Goal: Task Accomplishment & Management: Use online tool/utility

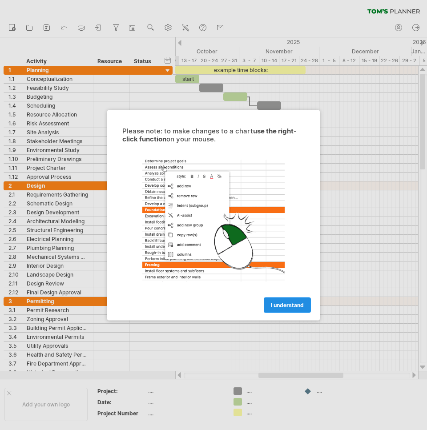
click at [290, 301] on link "I understand" at bounding box center [287, 305] width 47 height 16
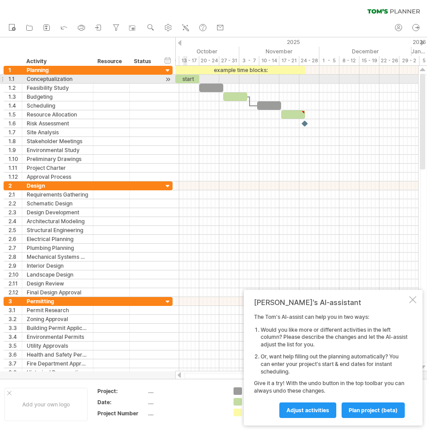
click at [185, 81] on div "start" at bounding box center [187, 79] width 24 height 8
click at [196, 80] on div "*****" at bounding box center [187, 79] width 24 height 8
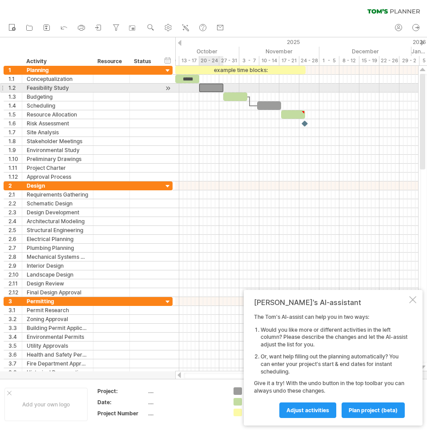
click at [210, 88] on div at bounding box center [211, 88] width 24 height 8
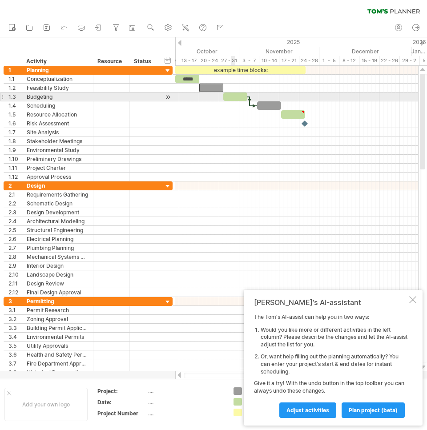
click at [236, 97] on div at bounding box center [235, 96] width 24 height 8
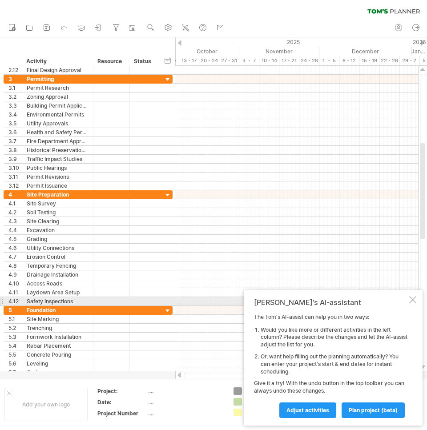
click at [412, 301] on div at bounding box center [412, 299] width 7 height 7
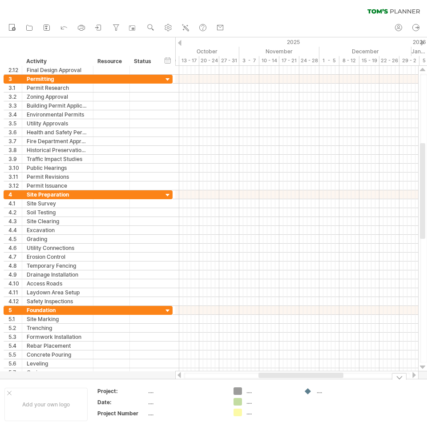
click at [214, 390] on div "...." at bounding box center [185, 391] width 75 height 8
click at [64, 395] on div "Add your own logo" at bounding box center [45, 404] width 83 height 33
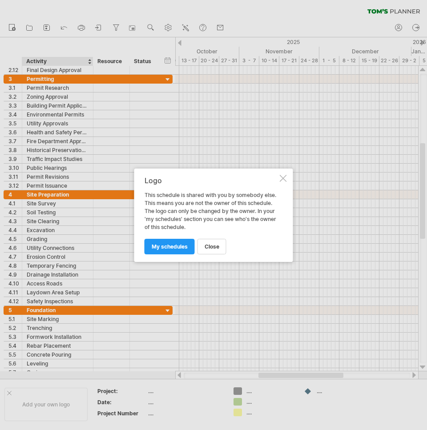
click at [288, 173] on div "Logo This schedule is shared with you by somebody else. This means you are not …" at bounding box center [213, 215] width 159 height 93
click at [281, 182] on div "Logo This schedule is shared with you by somebody else. This means you are not …" at bounding box center [213, 215] width 159 height 93
click at [282, 178] on div at bounding box center [283, 178] width 7 height 7
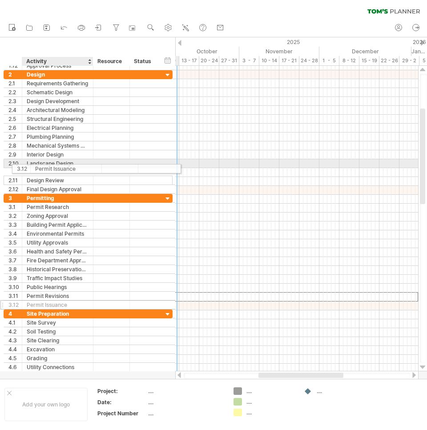
drag, startPoint x: 55, startPoint y: 294, endPoint x: 60, endPoint y: 167, distance: 126.9
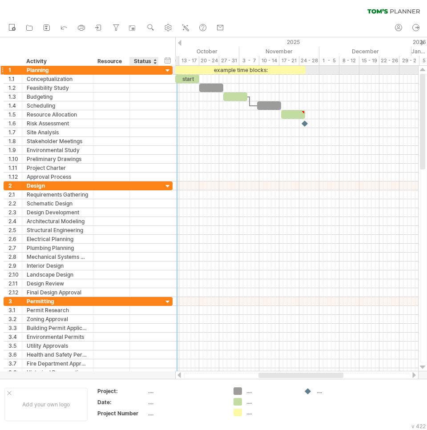
click at [167, 67] on div at bounding box center [168, 71] width 8 height 8
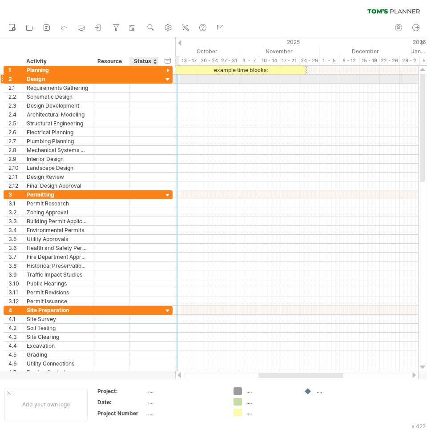
click at [169, 80] on div at bounding box center [168, 80] width 8 height 8
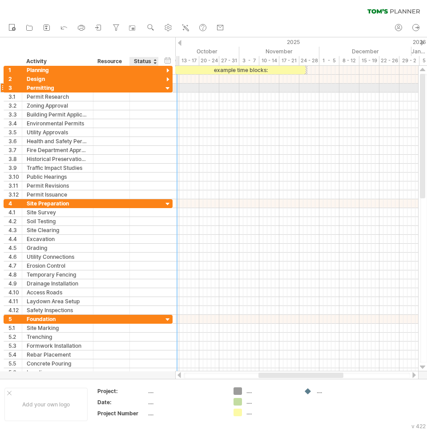
click at [167, 88] on div at bounding box center [168, 88] width 8 height 8
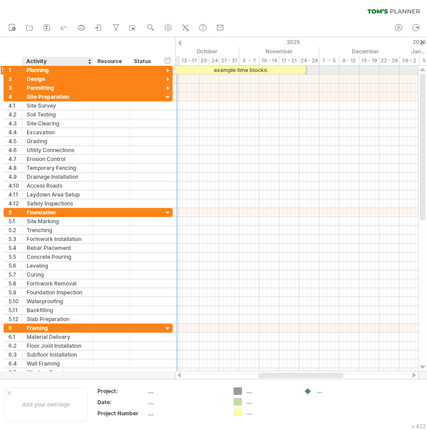
click at [44, 70] on div "Planning" at bounding box center [58, 70] width 62 height 8
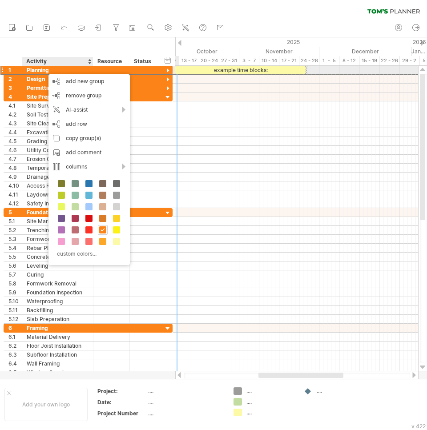
click at [3, 70] on div at bounding box center [2, 69] width 4 height 9
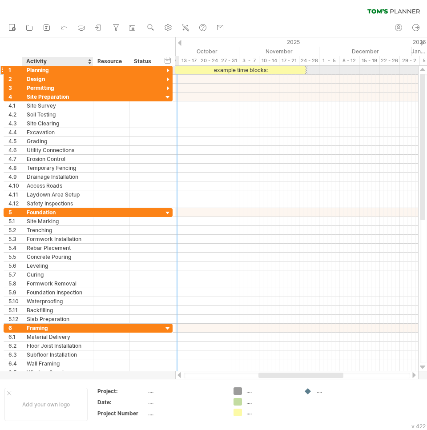
click at [3, 70] on div at bounding box center [2, 69] width 4 height 9
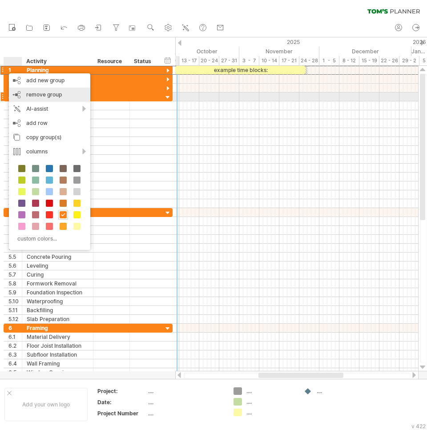
click at [52, 93] on span "remove group" at bounding box center [44, 94] width 36 height 7
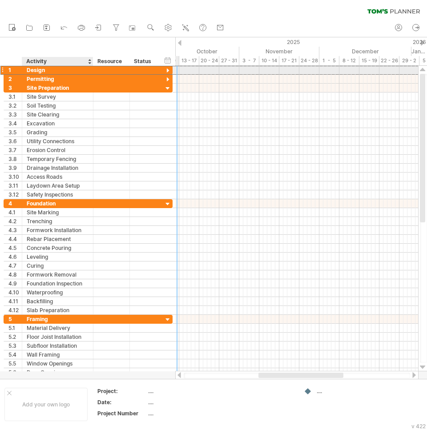
click at [64, 69] on div "Design" at bounding box center [58, 70] width 62 height 8
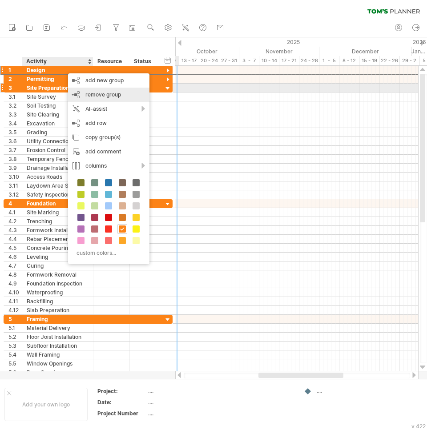
click at [80, 92] on div "remove group remove selected groups" at bounding box center [108, 95] width 81 height 14
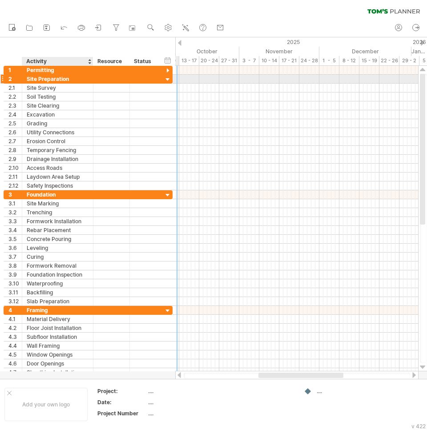
click at [60, 75] on div "Site Preparation" at bounding box center [58, 79] width 62 height 8
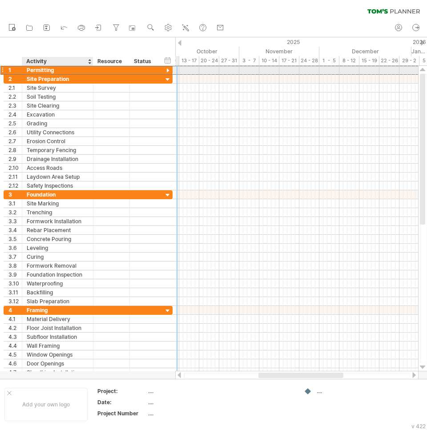
click at [60, 73] on div "Permitting" at bounding box center [58, 70] width 62 height 8
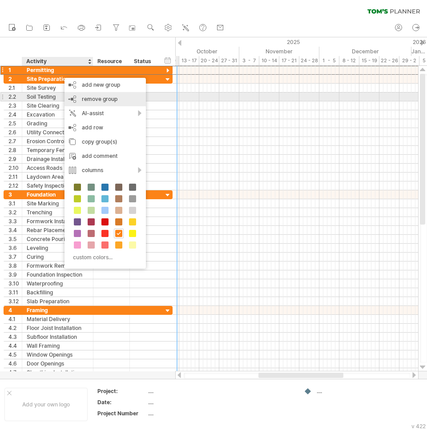
click at [92, 100] on span "remove group" at bounding box center [100, 99] width 36 height 7
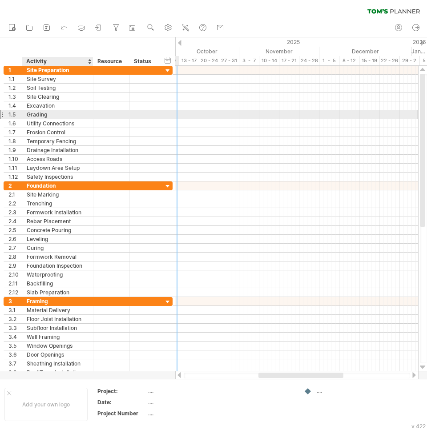
click at [75, 116] on div "Grading" at bounding box center [58, 114] width 62 height 8
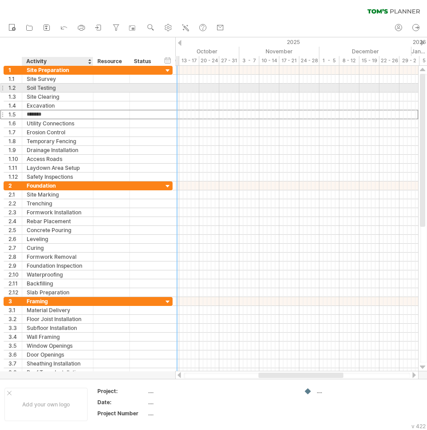
click at [75, 87] on div "Soil Testing" at bounding box center [58, 88] width 62 height 8
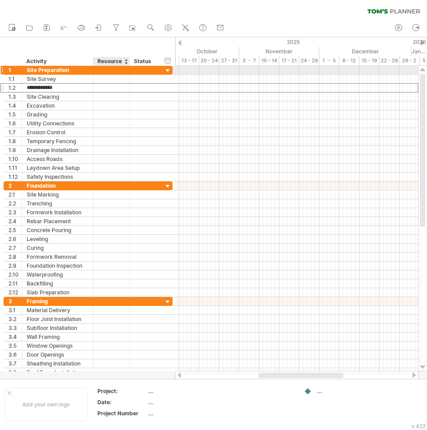
click at [124, 73] on div at bounding box center [111, 70] width 27 height 8
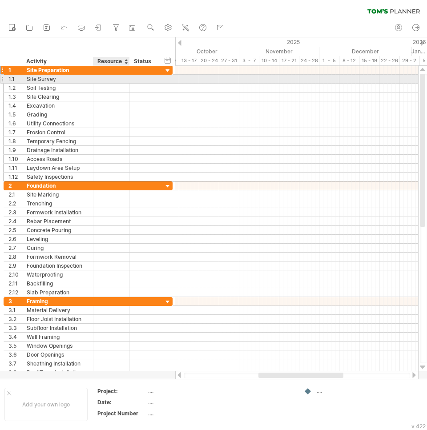
click at [120, 79] on div at bounding box center [111, 79] width 27 height 8
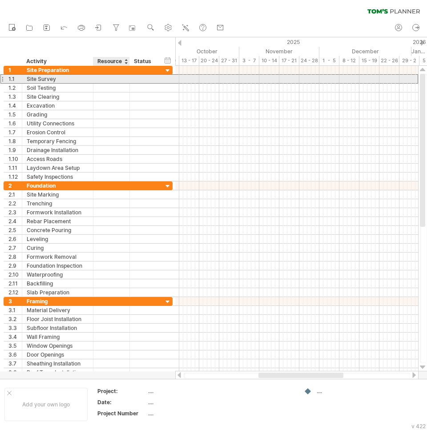
click at [103, 78] on input "text" at bounding box center [111, 79] width 27 height 8
click at [160, 75] on div "**********" at bounding box center [88, 79] width 169 height 9
click at [152, 80] on div at bounding box center [144, 79] width 20 height 8
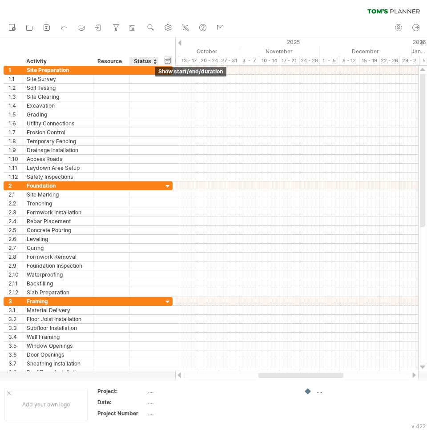
click at [170, 59] on div "hide start/end/duration show start/end/duration" at bounding box center [168, 60] width 8 height 9
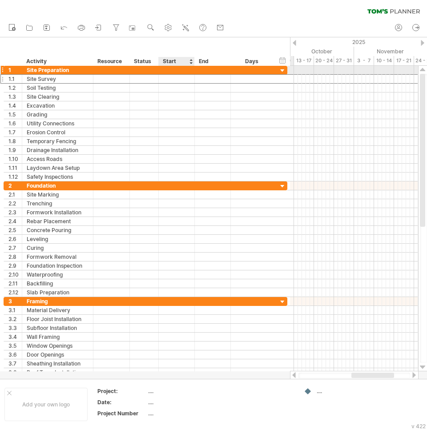
click at [199, 75] on div at bounding box center [213, 79] width 36 height 8
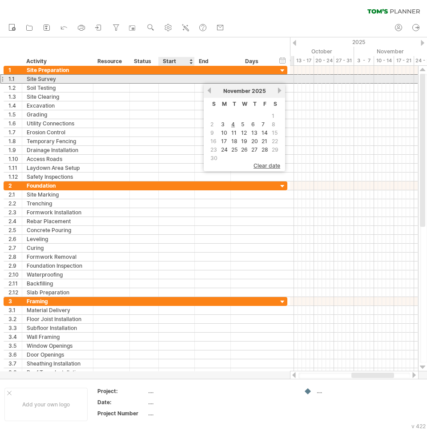
click at [182, 77] on div at bounding box center [177, 79] width 36 height 8
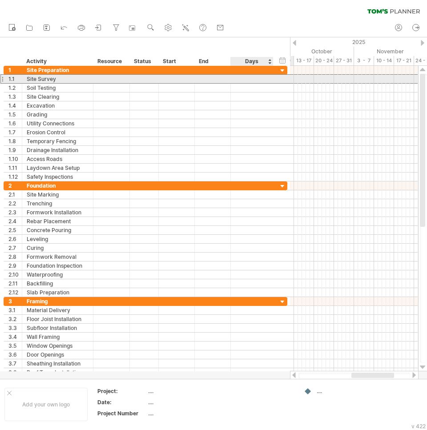
click at [244, 79] on div at bounding box center [251, 79] width 33 height 8
click at [175, 80] on div at bounding box center [177, 79] width 36 height 8
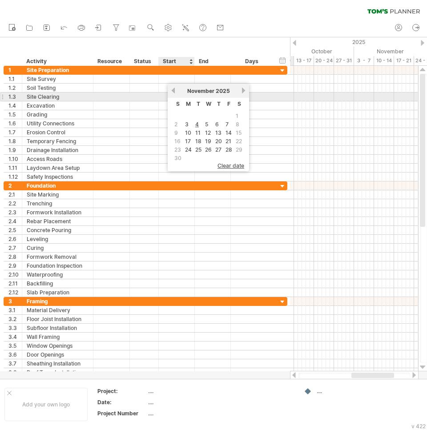
click at [172, 93] on link "previous" at bounding box center [173, 90] width 7 height 7
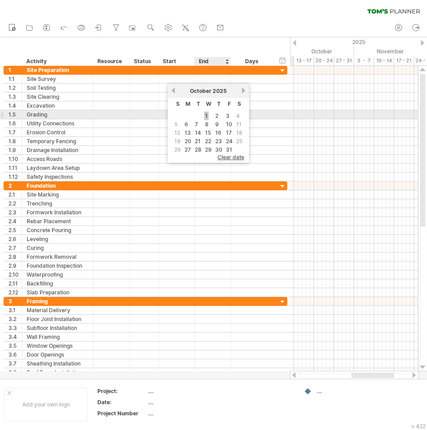
click at [204, 117] on link "1" at bounding box center [206, 116] width 4 height 8
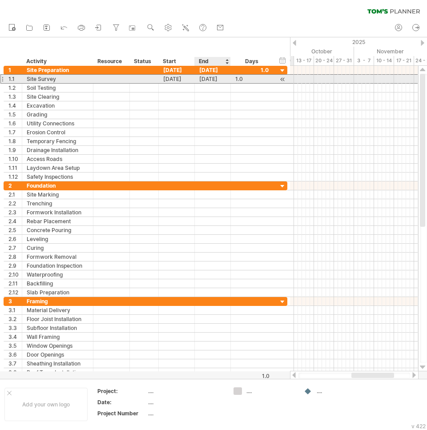
click at [212, 80] on div "[DATE]" at bounding box center [213, 79] width 36 height 8
click at [210, 76] on div "[DATE]" at bounding box center [213, 79] width 36 height 8
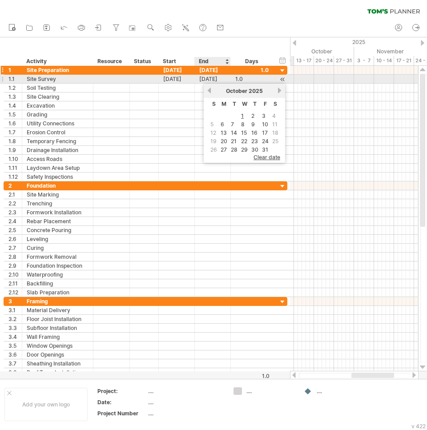
click at [211, 71] on div "[DATE]" at bounding box center [213, 70] width 36 height 8
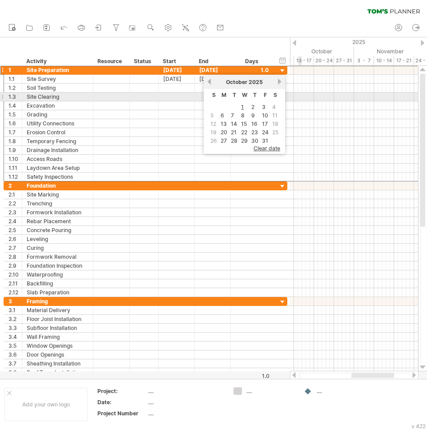
click at [298, 95] on div at bounding box center [354, 96] width 128 height 9
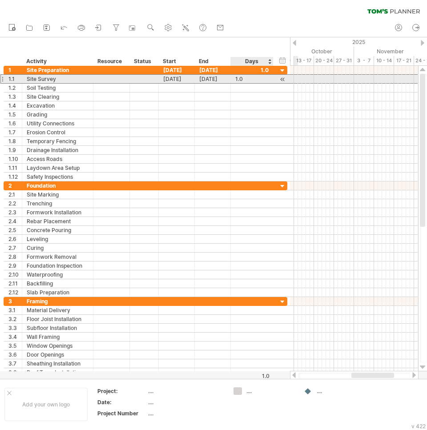
click at [243, 78] on div "1.0" at bounding box center [251, 79] width 33 height 8
type input "**"
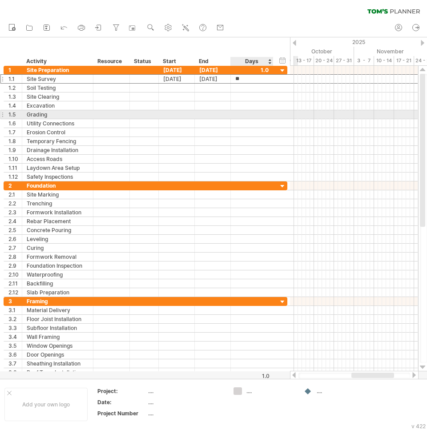
click at [257, 113] on div at bounding box center [251, 114] width 33 height 8
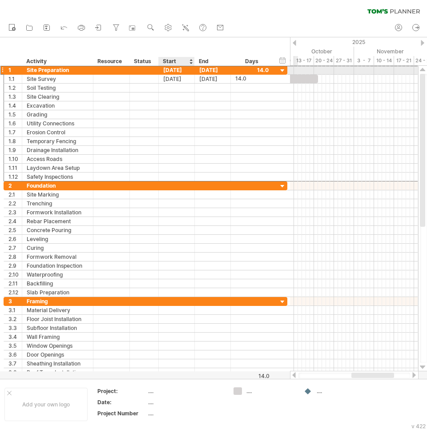
click at [180, 74] on div "**********" at bounding box center [146, 69] width 284 height 9
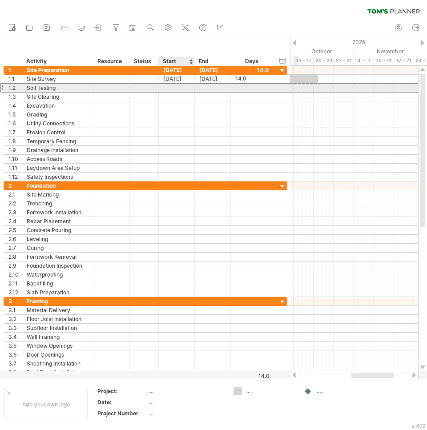
click at [169, 86] on div at bounding box center [177, 88] width 36 height 8
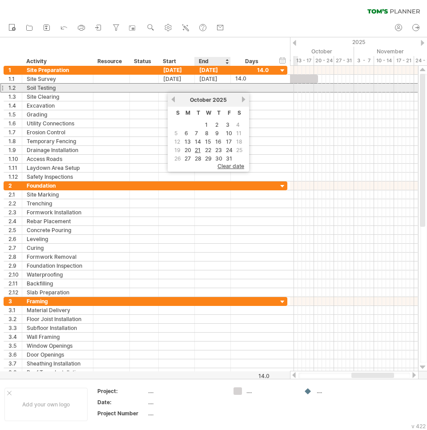
click at [204, 84] on div at bounding box center [213, 88] width 36 height 8
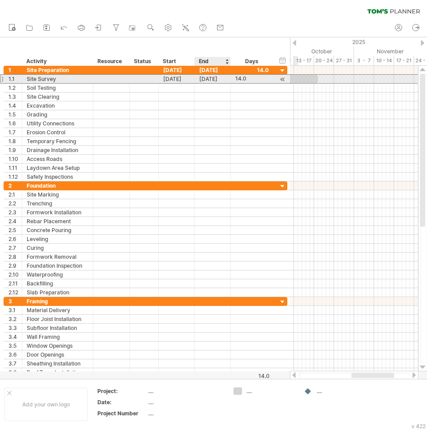
click at [205, 80] on div "[DATE]" at bounding box center [213, 79] width 36 height 8
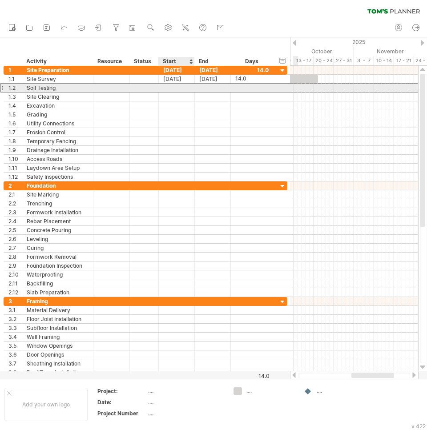
click at [179, 90] on div at bounding box center [177, 88] width 36 height 8
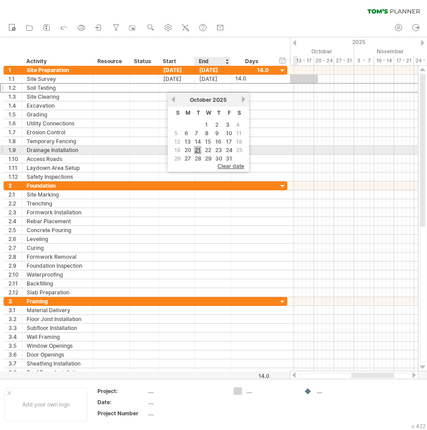
click at [200, 150] on link "21" at bounding box center [198, 150] width 8 height 8
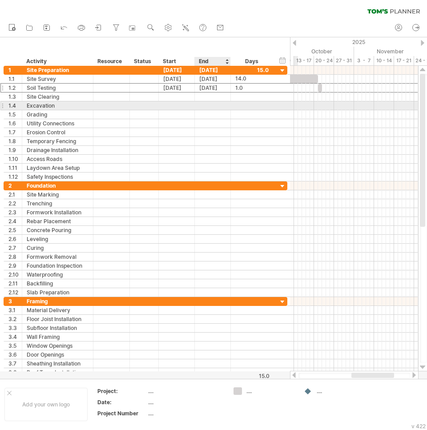
click at [217, 104] on div at bounding box center [213, 105] width 36 height 8
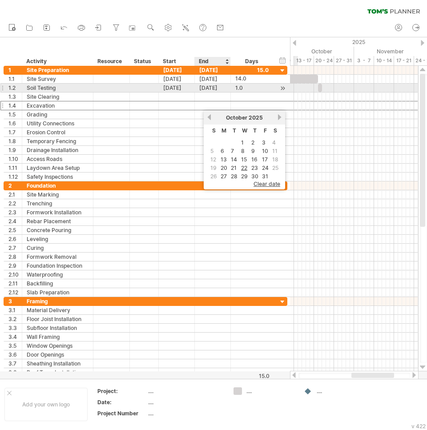
click at [232, 88] on div "1.0 1.0" at bounding box center [252, 88] width 43 height 8
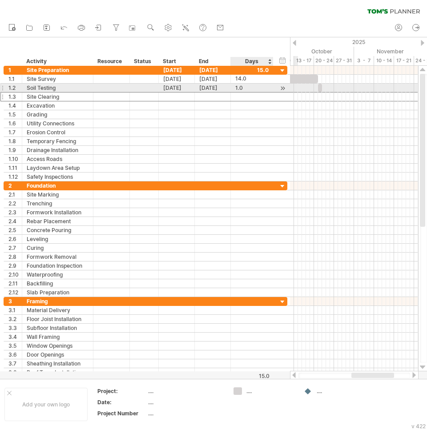
click at [249, 92] on div at bounding box center [251, 96] width 33 height 8
click at [247, 89] on div "1.0" at bounding box center [251, 88] width 33 height 8
type input "**"
click at [244, 92] on input "**" at bounding box center [243, 88] width 17 height 8
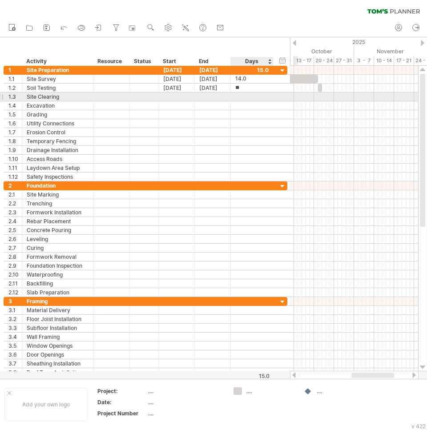
click at [246, 97] on div at bounding box center [251, 96] width 33 height 8
click at [212, 92] on div at bounding box center [213, 96] width 36 height 8
click at [180, 94] on div at bounding box center [177, 96] width 36 height 8
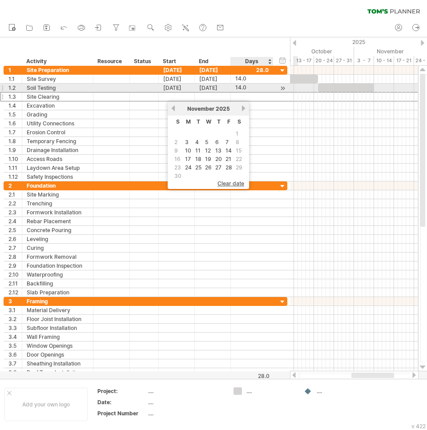
click at [245, 87] on div "14.0" at bounding box center [251, 88] width 33 height 8
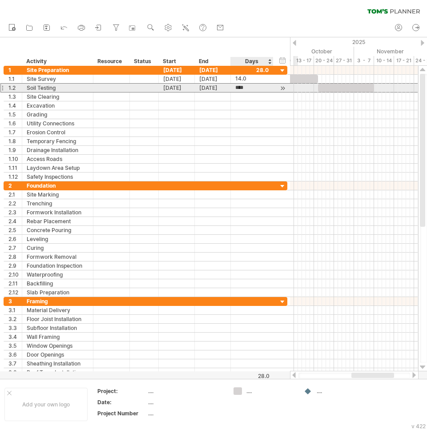
type input "*"
click at [256, 92] on div at bounding box center [251, 96] width 33 height 8
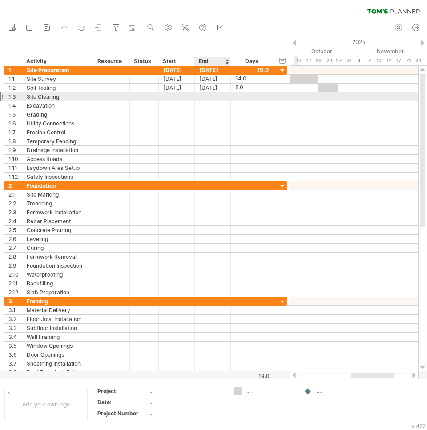
click at [203, 99] on div at bounding box center [213, 96] width 36 height 8
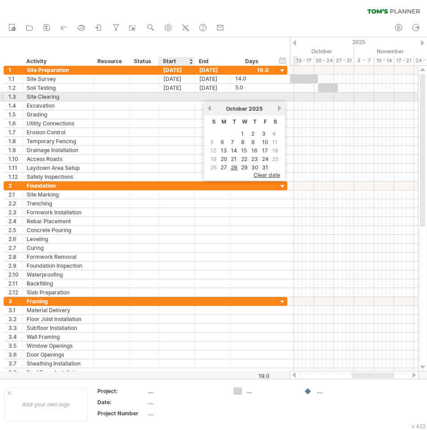
click at [183, 99] on div at bounding box center [177, 96] width 36 height 8
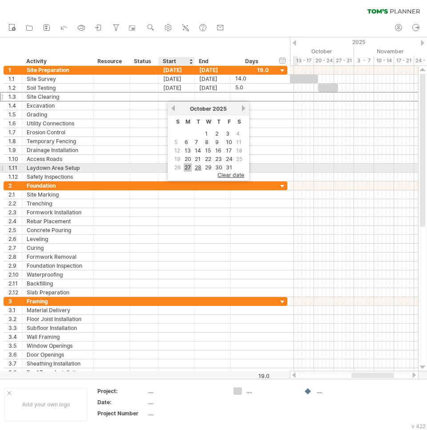
click at [188, 168] on link "27" at bounding box center [188, 167] width 8 height 8
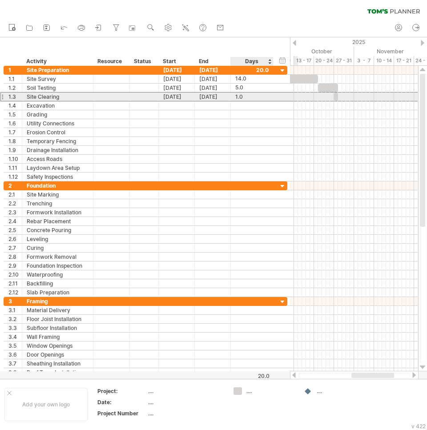
click at [256, 100] on div "1.0" at bounding box center [251, 96] width 33 height 8
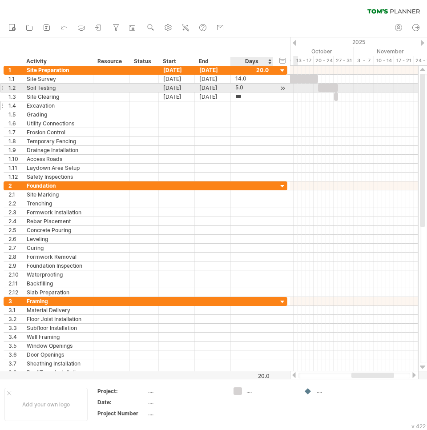
type input "*"
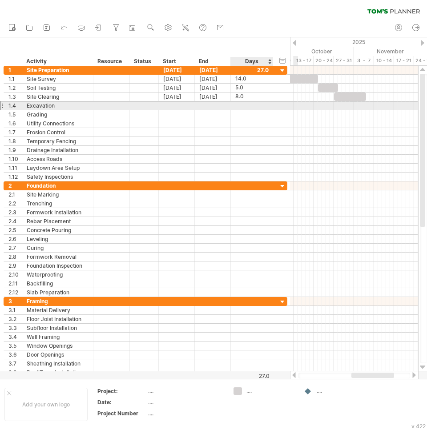
click at [250, 102] on div at bounding box center [251, 105] width 33 height 8
click at [190, 102] on div at bounding box center [177, 105] width 36 height 8
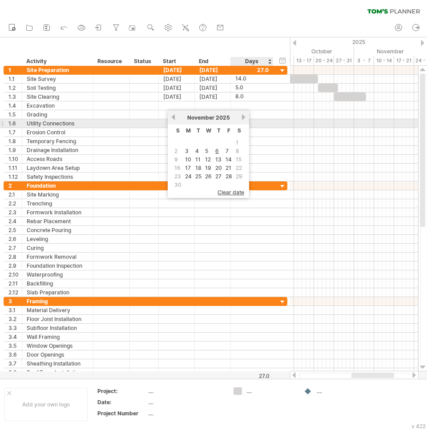
click at [262, 122] on div at bounding box center [251, 123] width 33 height 8
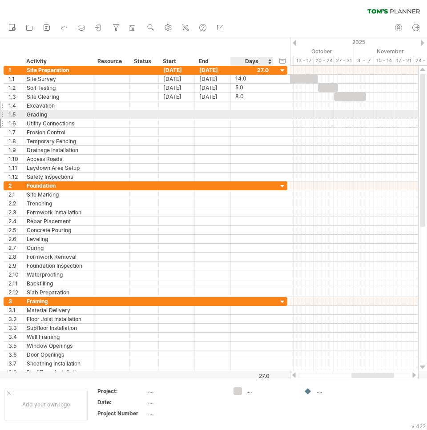
click at [255, 104] on div at bounding box center [251, 105] width 33 height 8
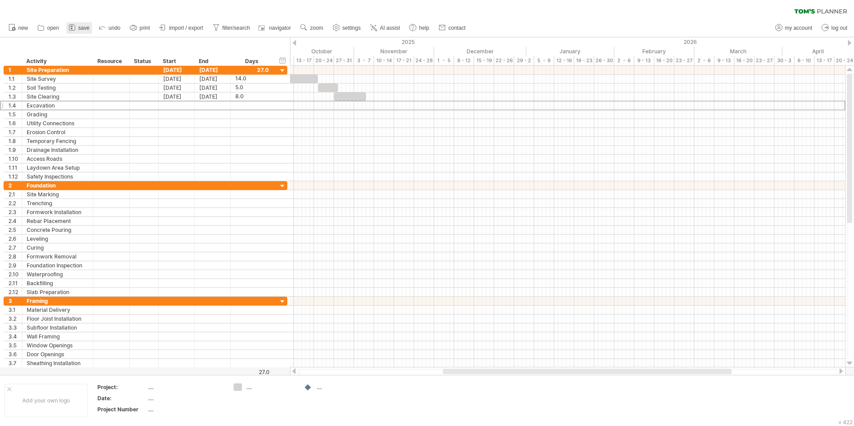
click at [88, 25] on span "save" at bounding box center [83, 28] width 11 height 6
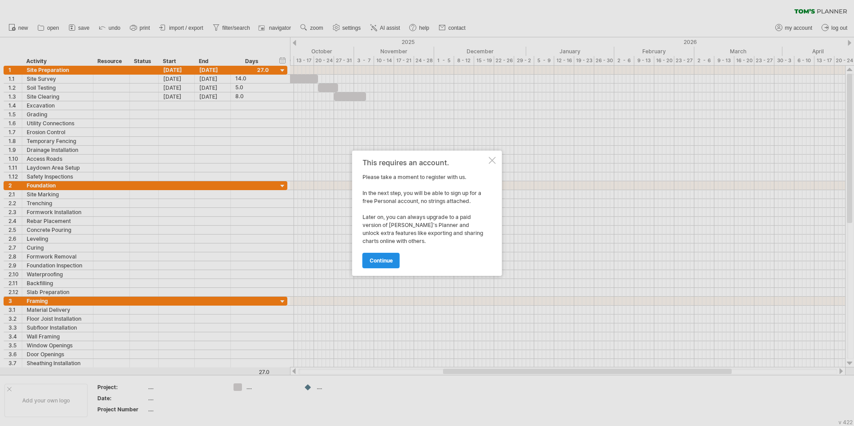
click at [388, 261] on span "continue" at bounding box center [381, 260] width 23 height 7
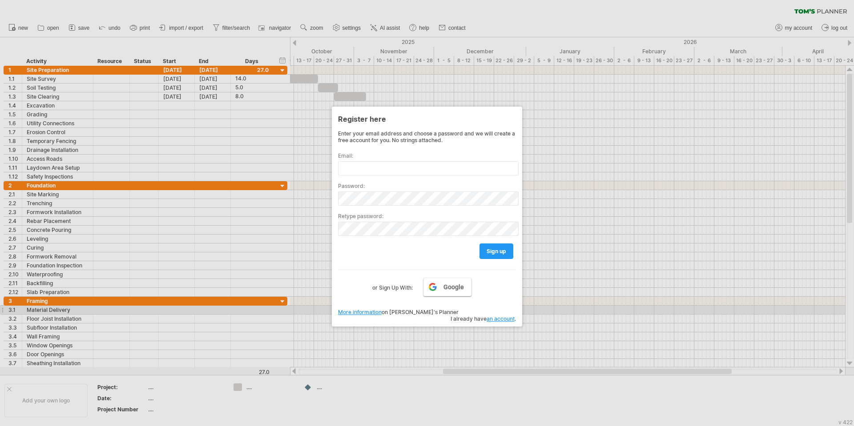
drag, startPoint x: 439, startPoint y: 307, endPoint x: 441, endPoint y: 289, distance: 17.8
click at [426, 307] on div "Enter your email address and choose a password and we will create a free accoun…" at bounding box center [427, 221] width 178 height 182
click at [426, 286] on link "Google" at bounding box center [447, 287] width 48 height 19
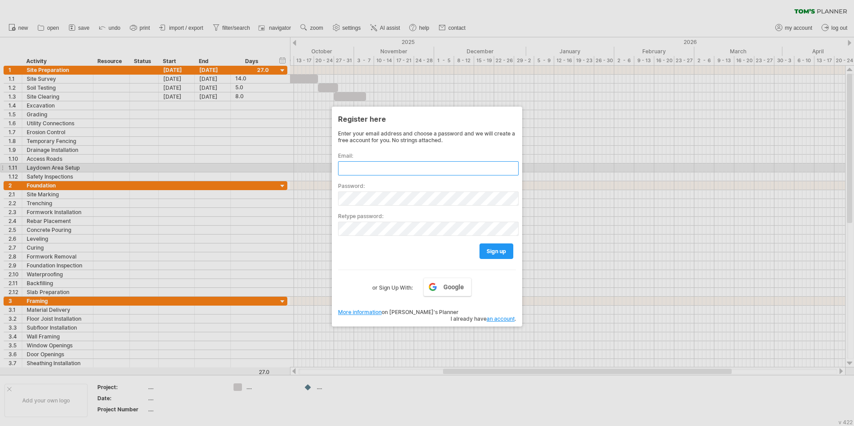
click at [406, 168] on input "text" at bounding box center [428, 168] width 181 height 14
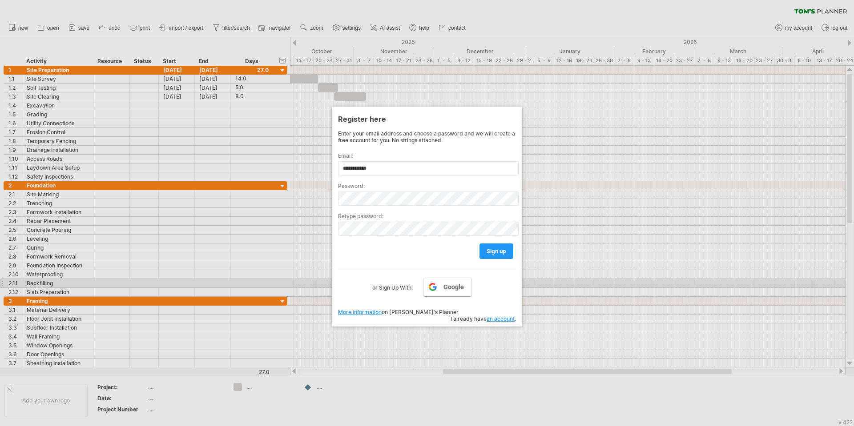
click at [426, 284] on link "Google" at bounding box center [447, 287] width 48 height 19
click at [426, 290] on div "Google or Sign Up With:" at bounding box center [427, 281] width 178 height 23
click at [426, 291] on span "Google" at bounding box center [453, 287] width 20 height 7
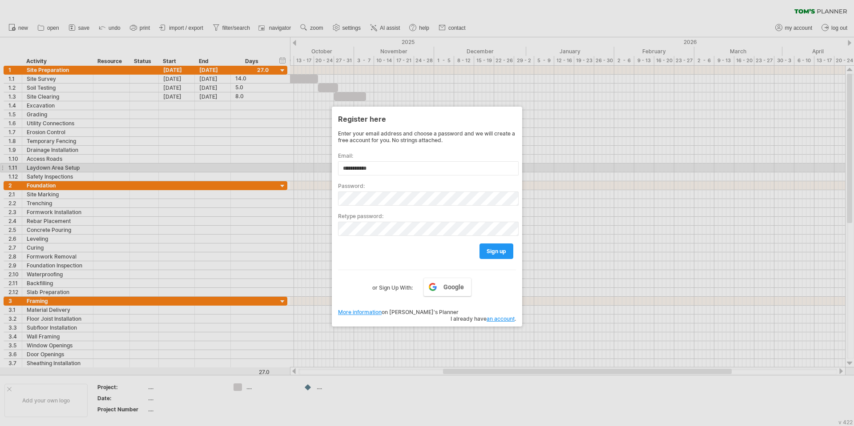
click at [426, 167] on div at bounding box center [427, 213] width 854 height 426
click at [426, 166] on input "**********" at bounding box center [428, 168] width 181 height 14
type input "**********"
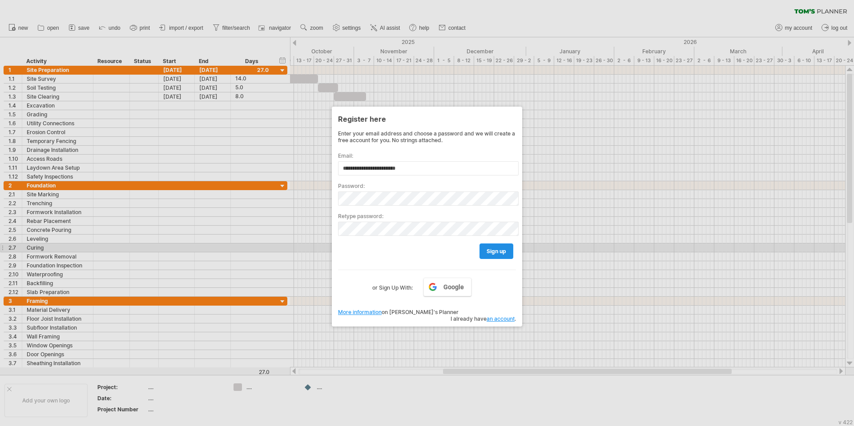
click at [426, 251] on span "sign up" at bounding box center [496, 251] width 20 height 7
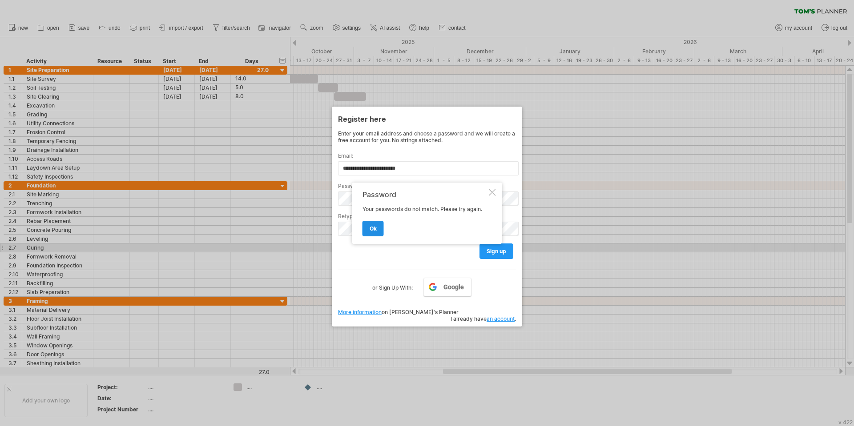
click at [381, 229] on link "ok" at bounding box center [372, 229] width 21 height 16
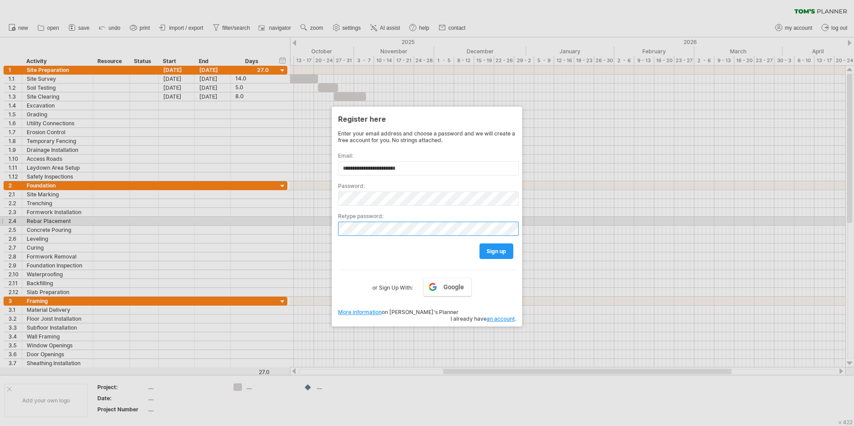
click at [327, 221] on div "Trying to reach [DOMAIN_NAME] Connected again... 0% clear filter new 1" at bounding box center [427, 213] width 854 height 426
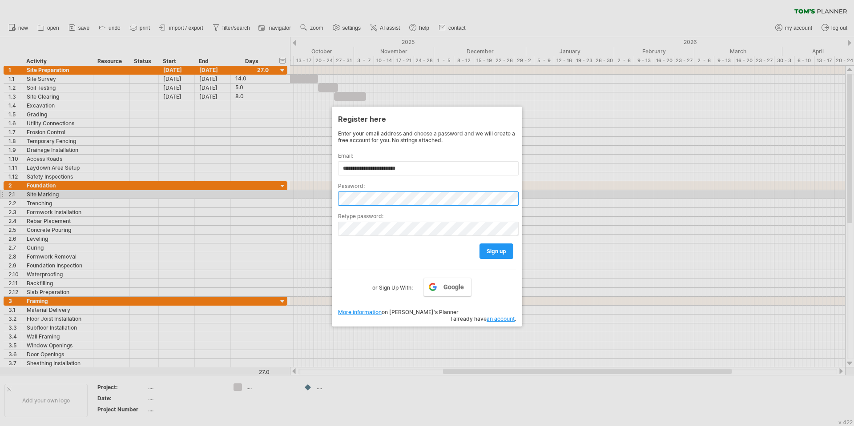
click at [293, 199] on div "Trying to reach [DOMAIN_NAME] Connected again... 0% clear filter new 1" at bounding box center [427, 213] width 854 height 426
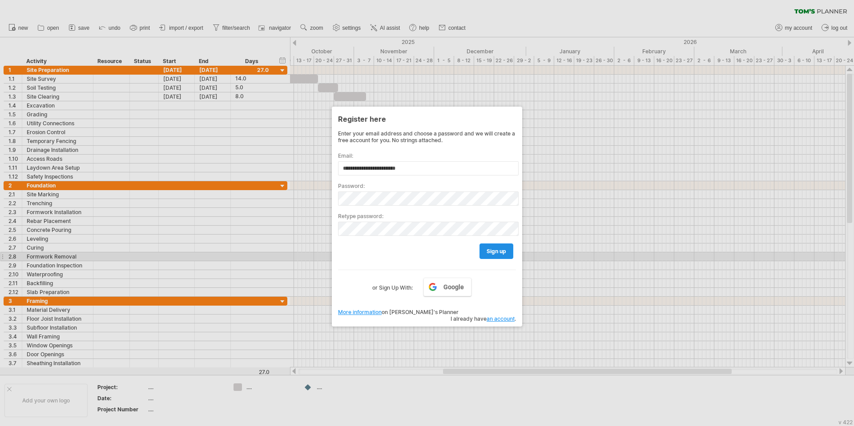
click at [426, 254] on span "sign up" at bounding box center [496, 251] width 20 height 7
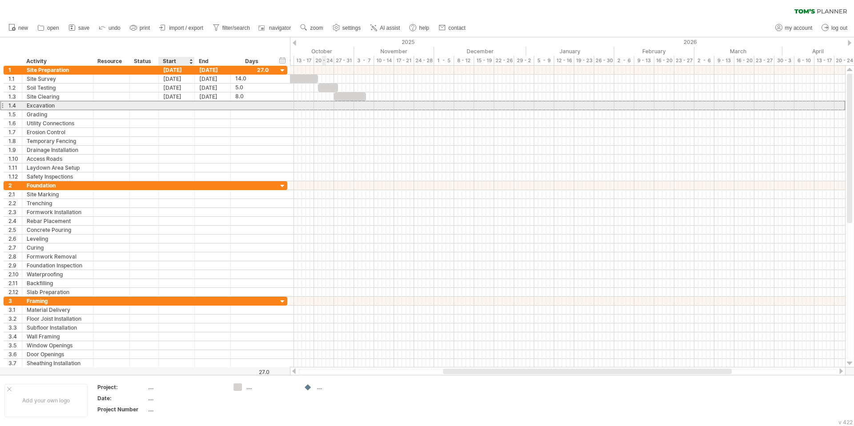
click at [189, 107] on div at bounding box center [177, 105] width 36 height 8
click at [169, 105] on div at bounding box center [177, 105] width 36 height 8
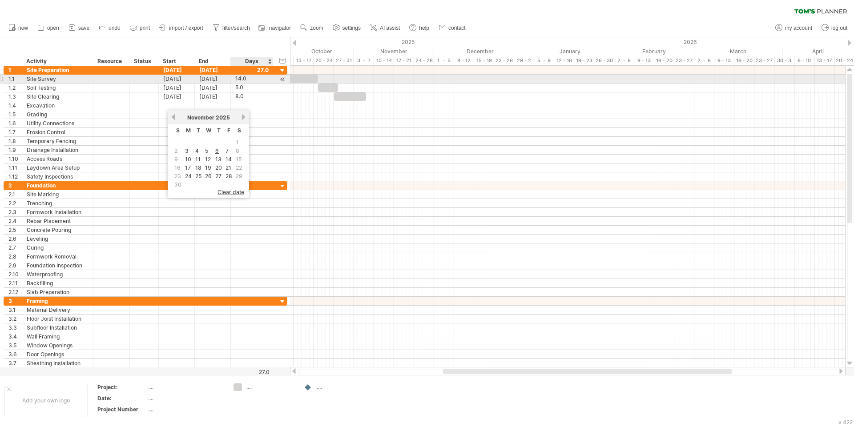
click at [250, 78] on div "14.0" at bounding box center [251, 79] width 33 height 8
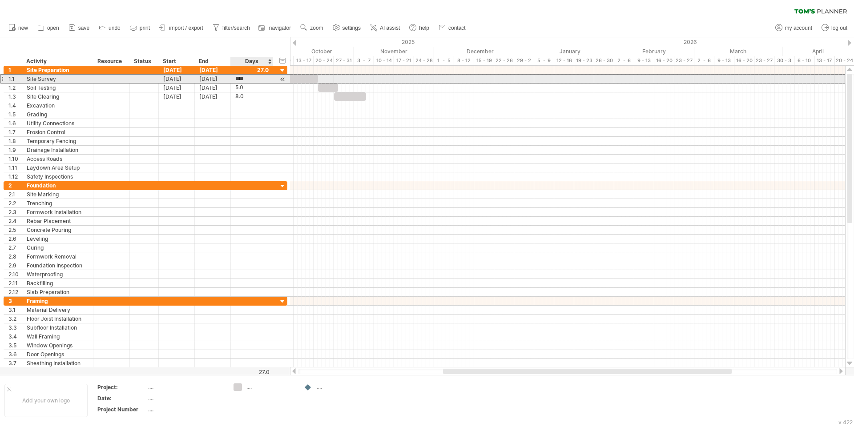
click at [256, 76] on div "****" at bounding box center [251, 79] width 33 height 8
type input "*"
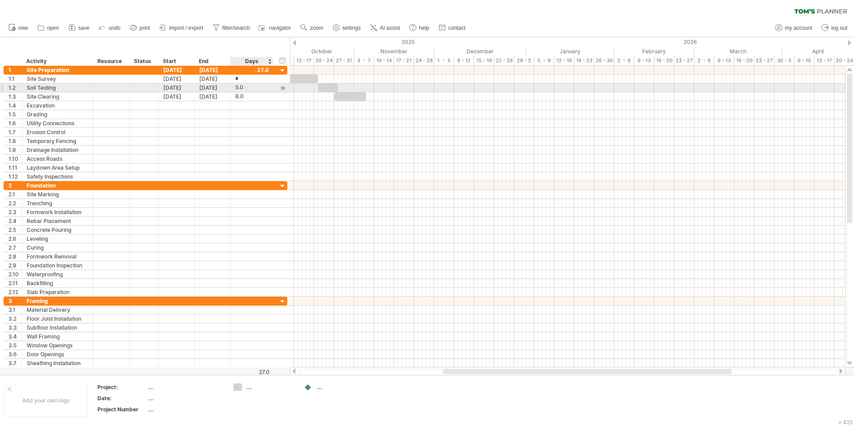
click at [254, 84] on div "5.0" at bounding box center [251, 88] width 33 height 8
click at [173, 88] on div "[DATE]" at bounding box center [177, 88] width 36 height 8
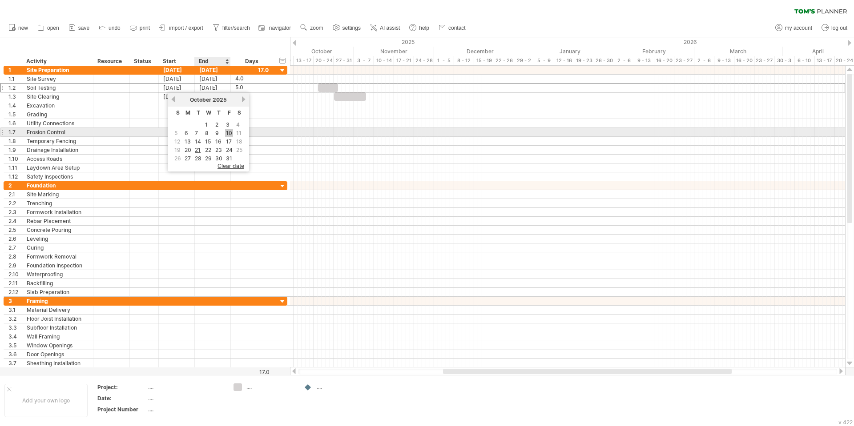
click at [228, 132] on link "10" at bounding box center [229, 133] width 8 height 8
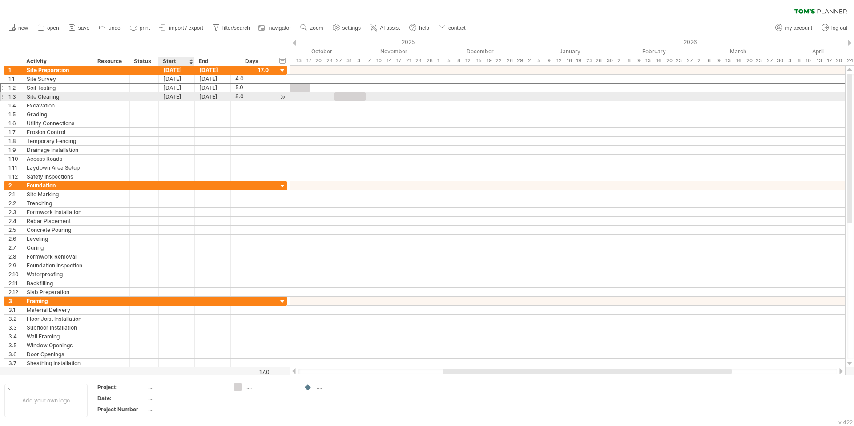
click at [179, 98] on div "[DATE]" at bounding box center [177, 96] width 36 height 8
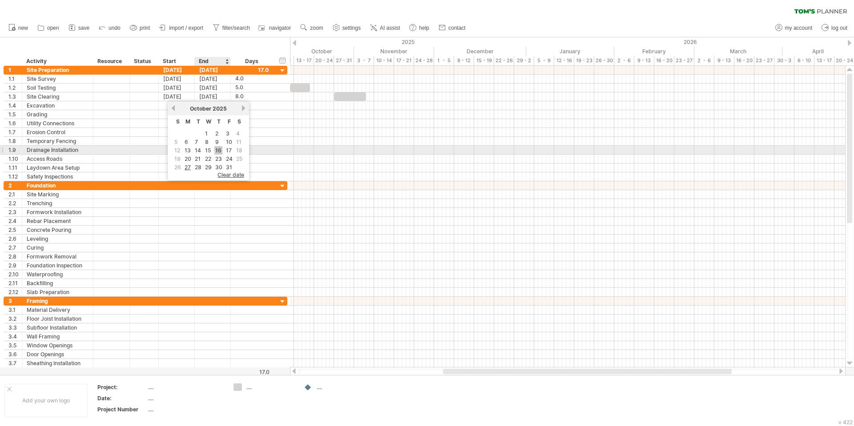
click at [219, 152] on link "16" at bounding box center [218, 150] width 8 height 8
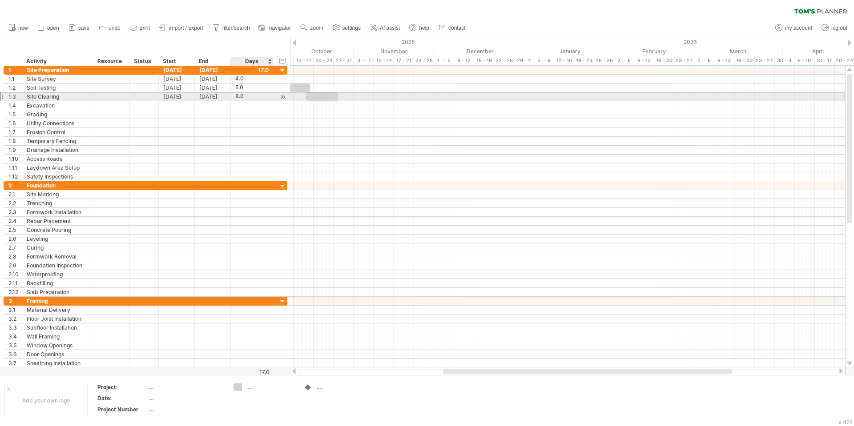
click at [248, 96] on div "8.0" at bounding box center [251, 96] width 33 height 8
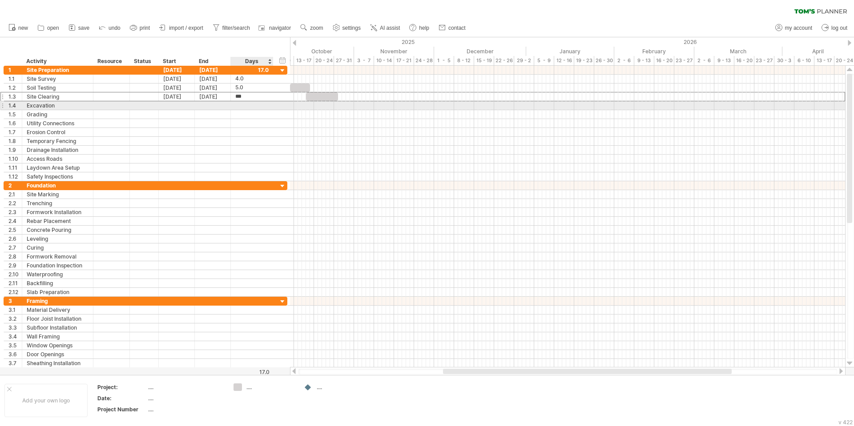
click at [240, 108] on div at bounding box center [251, 105] width 33 height 8
click at [157, 103] on div at bounding box center [157, 105] width 4 height 9
click at [170, 105] on div at bounding box center [177, 105] width 36 height 8
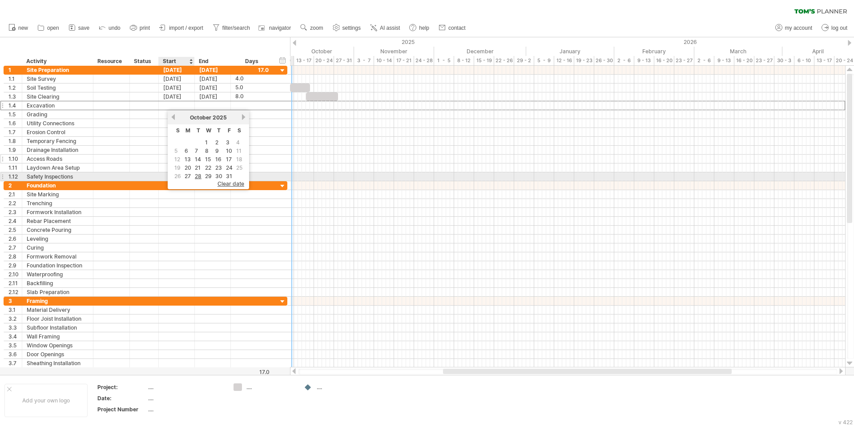
drag, startPoint x: 189, startPoint y: 174, endPoint x: 195, endPoint y: 156, distance: 19.0
click at [189, 174] on link "27" at bounding box center [188, 176] width 8 height 8
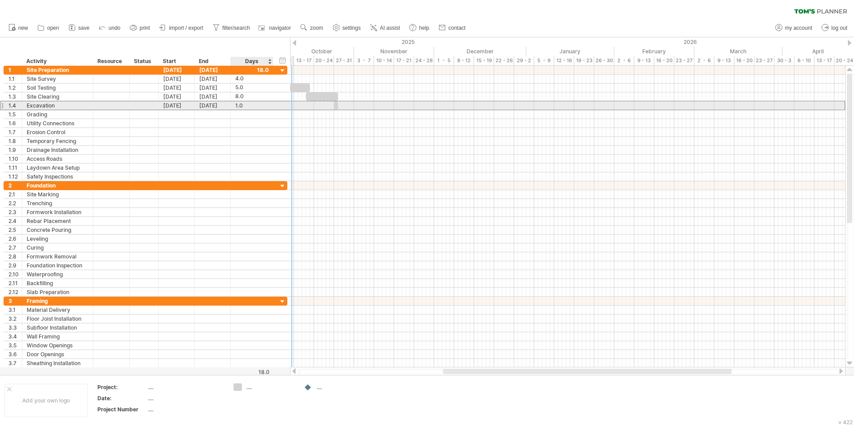
click at [245, 107] on div "1.0" at bounding box center [251, 105] width 33 height 8
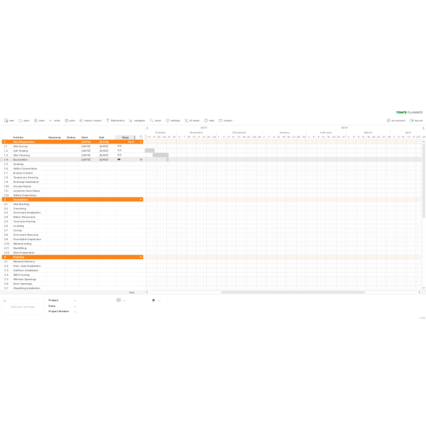
scroll to position [0, 0]
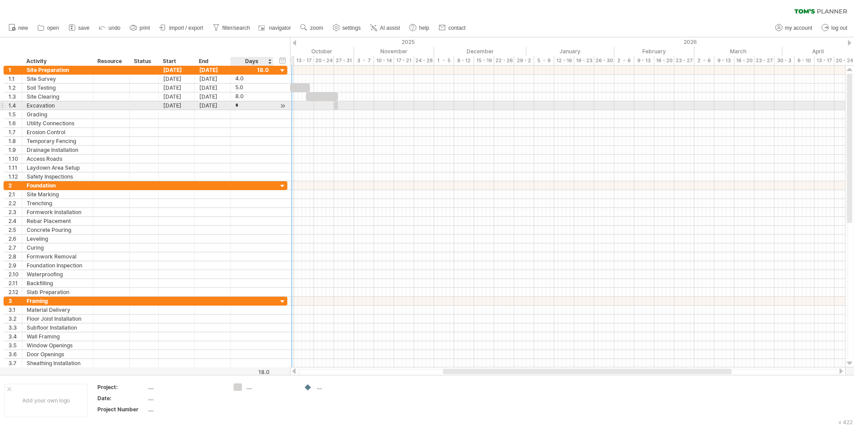
type input "**"
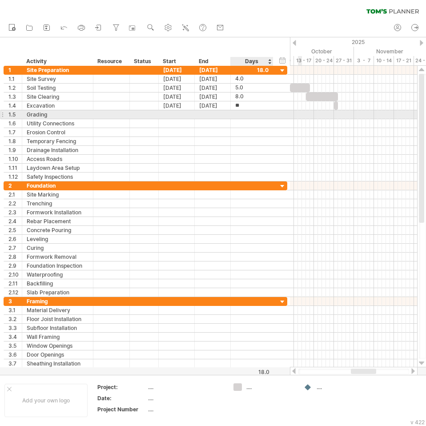
click at [260, 117] on div at bounding box center [251, 114] width 33 height 8
click at [164, 118] on div at bounding box center [177, 114] width 36 height 8
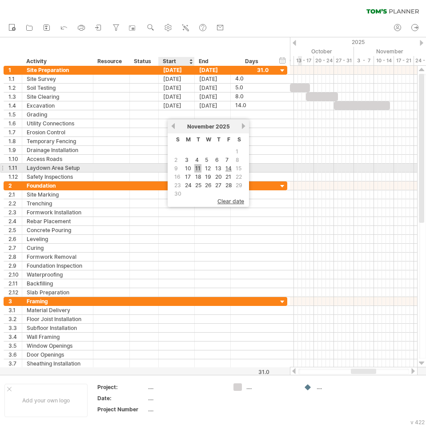
click at [199, 166] on link "11" at bounding box center [197, 168] width 7 height 8
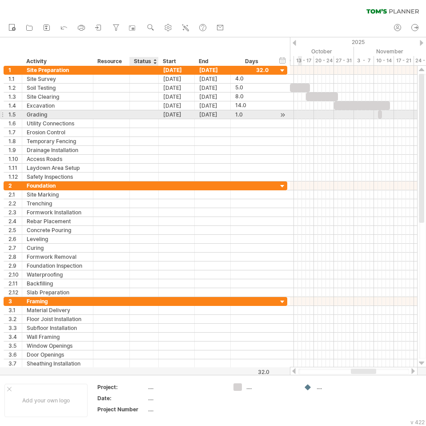
click at [155, 116] on div at bounding box center [157, 114] width 4 height 9
click at [175, 117] on div "[DATE]" at bounding box center [177, 114] width 36 height 8
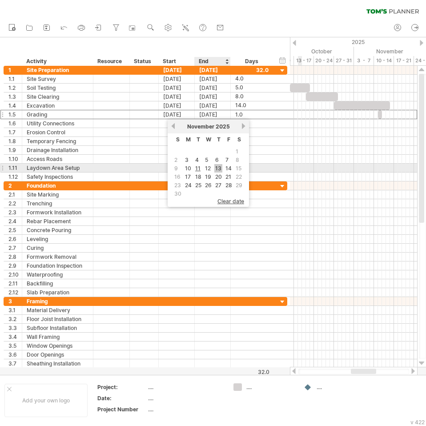
click at [217, 168] on link "13" at bounding box center [218, 168] width 8 height 8
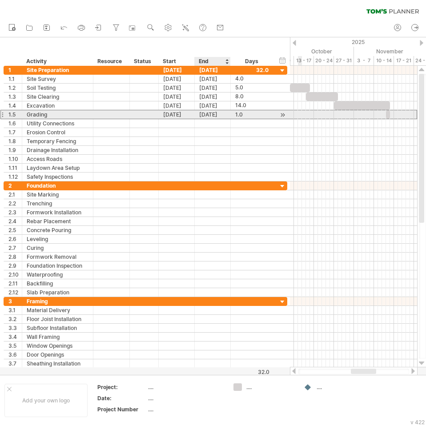
click at [217, 114] on div "[DATE]" at bounding box center [213, 114] width 36 height 8
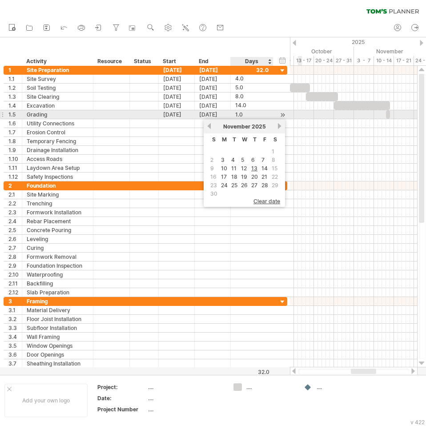
click at [250, 117] on div "1.0" at bounding box center [251, 114] width 33 height 8
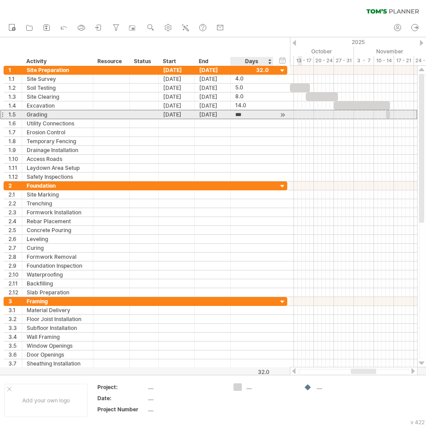
scroll to position [0, 0]
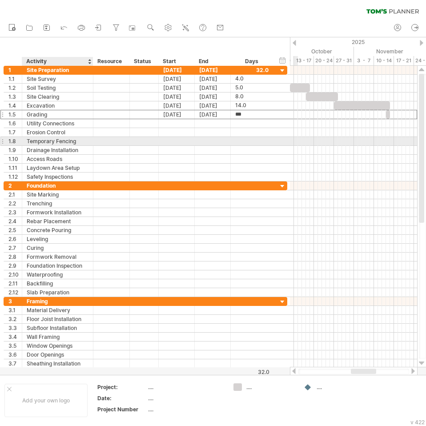
click at [74, 140] on div "Temporary Fencing" at bounding box center [58, 141] width 62 height 8
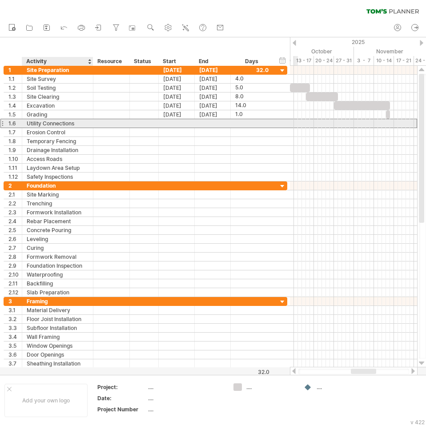
click at [56, 119] on div "Utility Connections" at bounding box center [58, 123] width 62 height 8
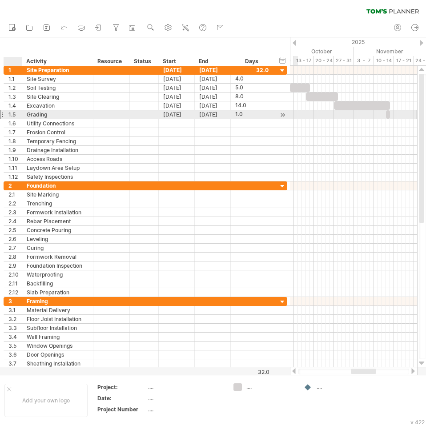
click at [17, 114] on div "1.5" at bounding box center [14, 114] width 13 height 8
click at [4, 114] on div at bounding box center [2, 114] width 4 height 9
click at [16, 115] on div "1.5" at bounding box center [14, 114] width 13 height 8
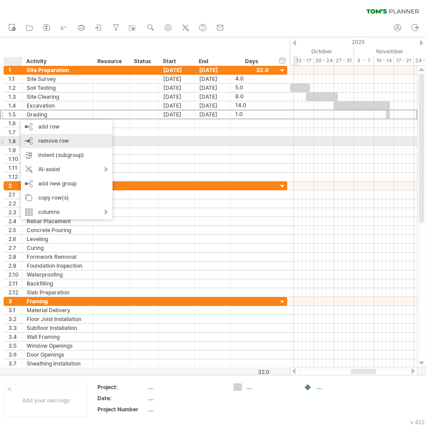
click at [66, 141] on span "remove row" at bounding box center [53, 140] width 31 height 7
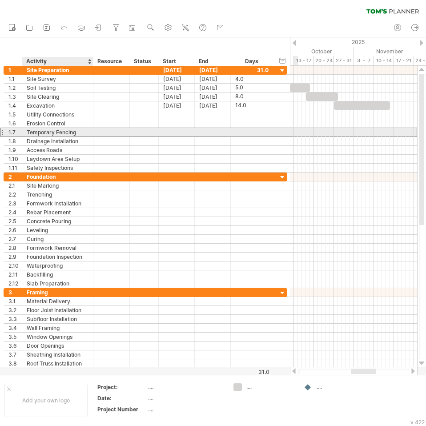
click at [31, 129] on div "Temporary Fencing" at bounding box center [58, 132] width 62 height 8
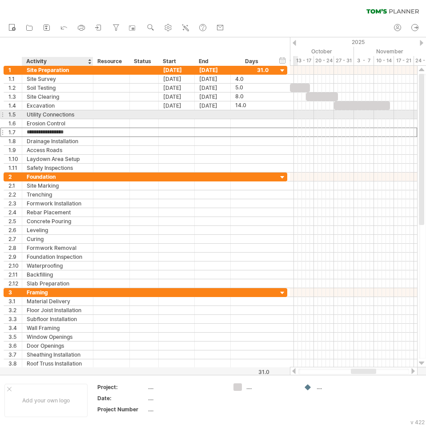
click at [52, 116] on div "Utility Connections" at bounding box center [58, 114] width 62 height 8
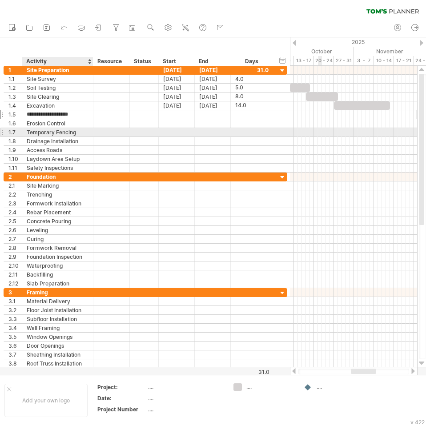
click at [64, 134] on div "Temporary Fencing" at bounding box center [58, 132] width 62 height 8
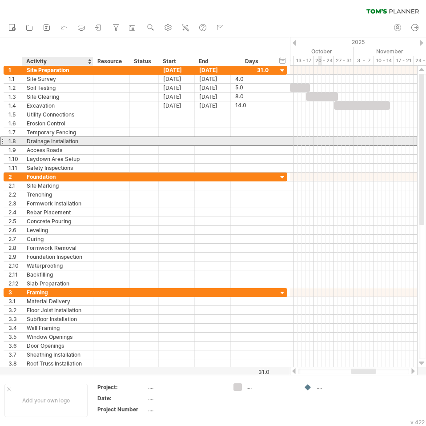
click at [68, 142] on div "Drainage Installation" at bounding box center [58, 141] width 62 height 8
click at [107, 142] on div at bounding box center [111, 141] width 27 height 8
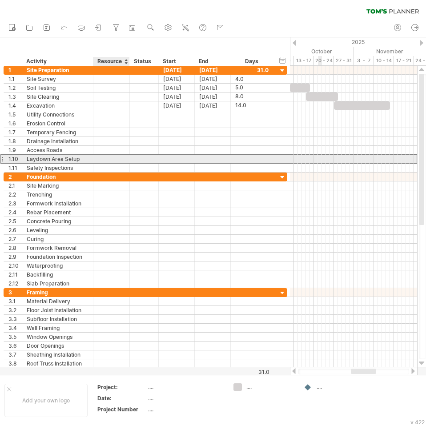
click at [112, 156] on div at bounding box center [111, 159] width 27 height 8
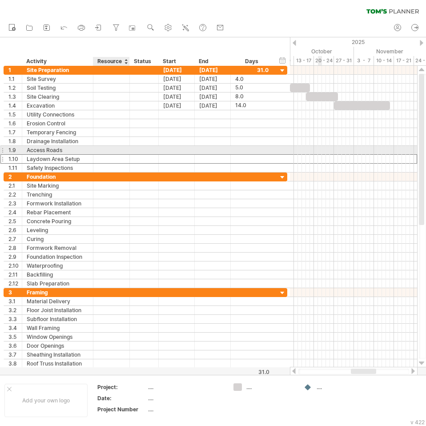
click at [121, 151] on div at bounding box center [111, 150] width 27 height 8
click at [19, 152] on div at bounding box center [21, 150] width 4 height 9
click at [15, 150] on div "1.9" at bounding box center [14, 150] width 13 height 8
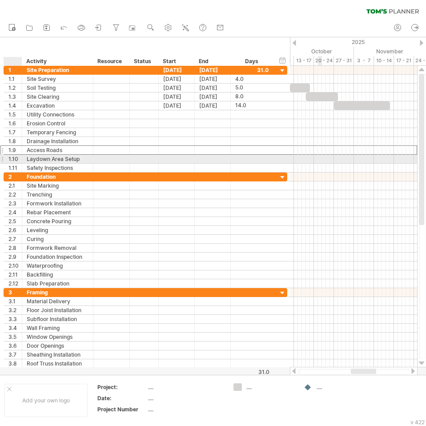
click at [16, 159] on div "1.10" at bounding box center [14, 159] width 13 height 8
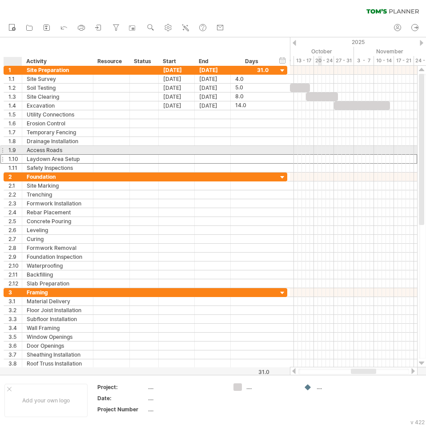
click at [18, 147] on div "1.9" at bounding box center [14, 150] width 13 height 8
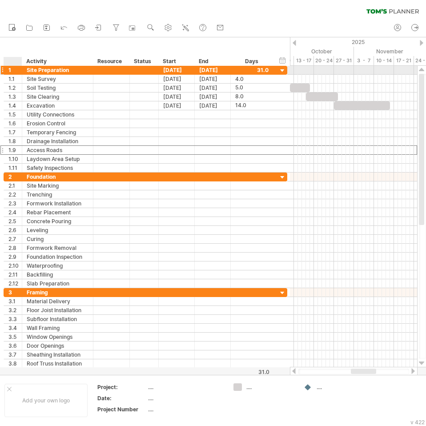
click at [15, 69] on div "1" at bounding box center [14, 70] width 13 height 8
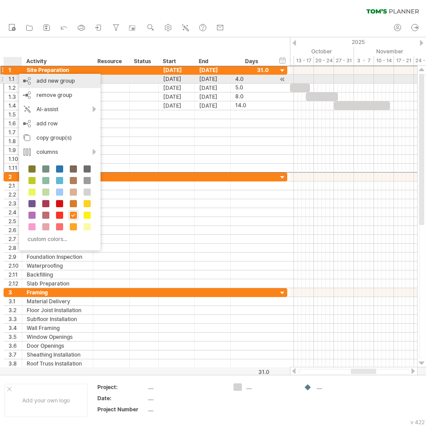
click at [36, 81] on div "add new group" at bounding box center [59, 81] width 81 height 14
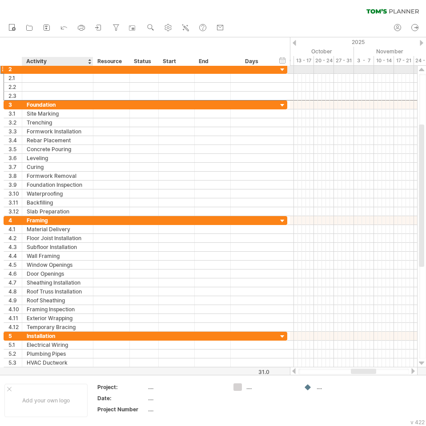
click at [46, 70] on div at bounding box center [58, 69] width 62 height 8
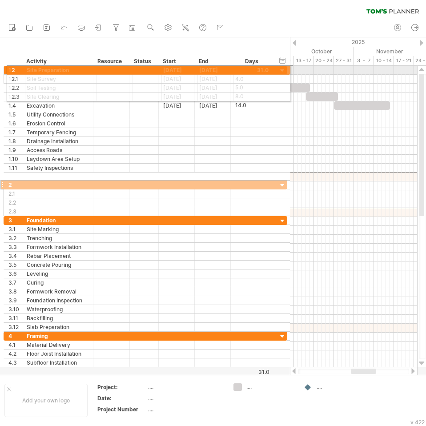
drag, startPoint x: 3, startPoint y: 179, endPoint x: 4, endPoint y: 66, distance: 112.9
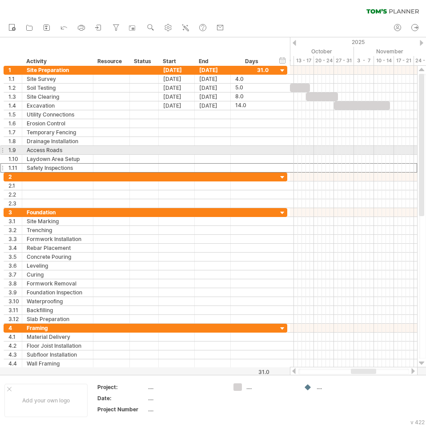
drag, startPoint x: 6, startPoint y: 172, endPoint x: 3, endPoint y: 111, distance: 61.4
click at [4, 100] on div "**********" at bounding box center [146, 119] width 284 height 107
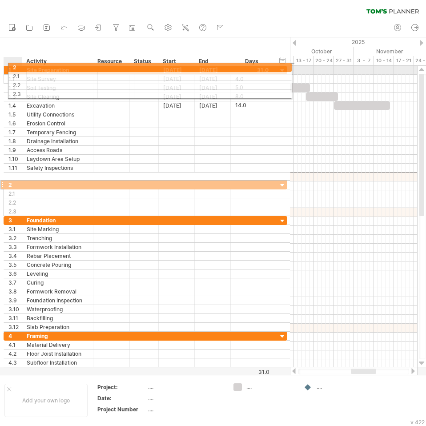
drag, startPoint x: 4, startPoint y: 176, endPoint x: 6, endPoint y: 66, distance: 110.3
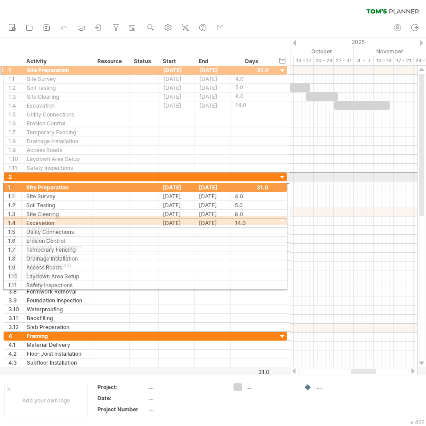
drag, startPoint x: 3, startPoint y: 70, endPoint x: 0, endPoint y: 186, distance: 116.6
click at [0, 186] on html "progress(100%) Trying to reach [DOMAIN_NAME] Connected again... 0% clear filter…" at bounding box center [213, 214] width 426 height 428
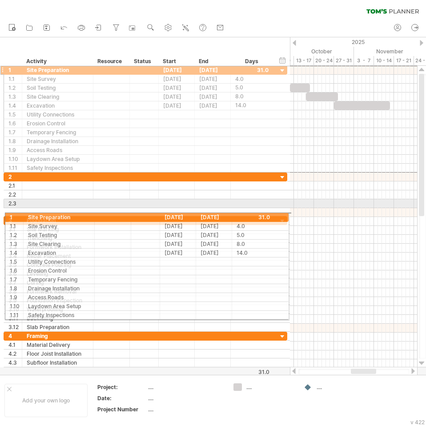
click at [2, 216] on div "**********" at bounding box center [144, 221] width 288 height 310
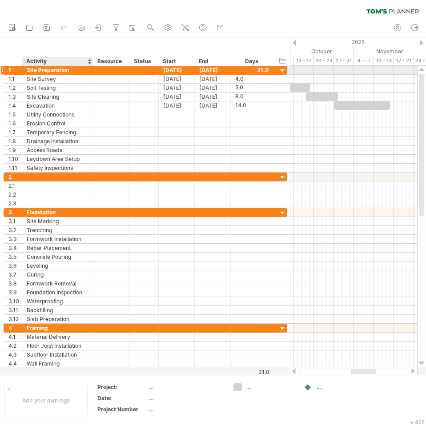
click at [44, 73] on div "Site Preparation" at bounding box center [58, 70] width 62 height 8
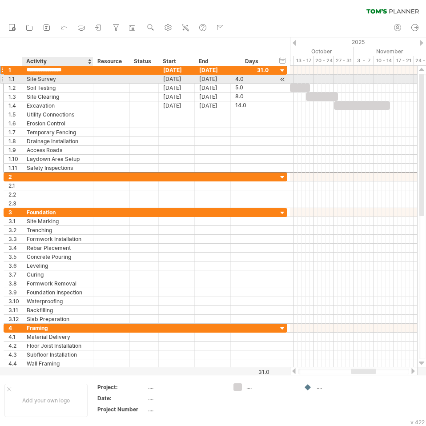
click at [37, 80] on div "Site Survey" at bounding box center [58, 79] width 62 height 8
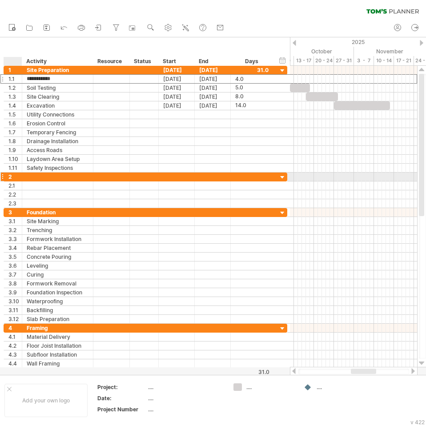
click at [12, 180] on div "2" at bounding box center [14, 177] width 13 height 8
click at [5, 178] on div "2" at bounding box center [13, 177] width 18 height 8
click at [3, 178] on div at bounding box center [2, 176] width 4 height 9
click at [3, 175] on div at bounding box center [2, 176] width 4 height 9
click at [4, 178] on div at bounding box center [2, 176] width 4 height 9
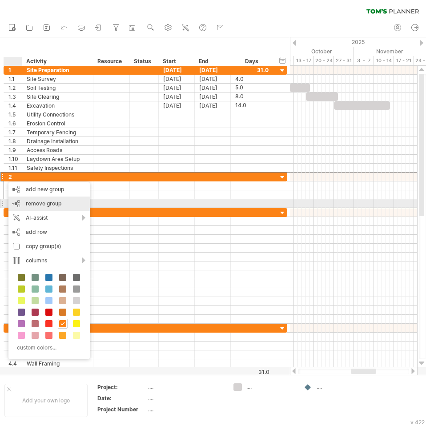
click at [28, 203] on span "remove group" at bounding box center [44, 203] width 36 height 7
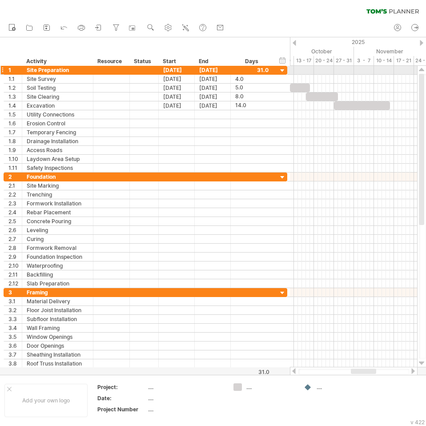
click at [6, 72] on div "1" at bounding box center [13, 70] width 18 height 8
click at [4, 68] on div at bounding box center [2, 69] width 4 height 9
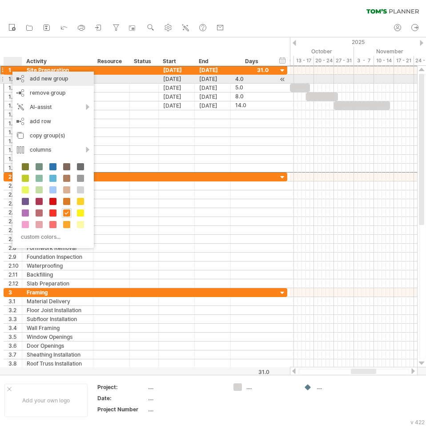
click at [29, 80] on div "add new group" at bounding box center [52, 79] width 81 height 14
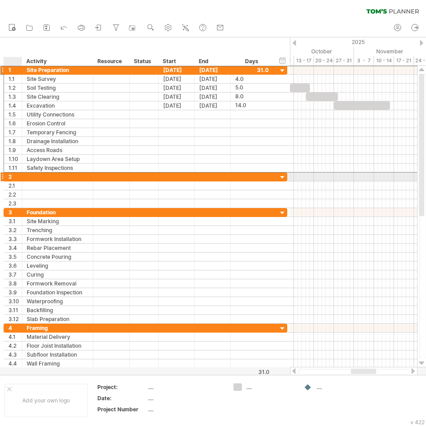
click at [26, 180] on div at bounding box center [57, 177] width 71 height 8
click at [7, 177] on div "2" at bounding box center [13, 177] width 18 height 8
click at [5, 177] on div "2" at bounding box center [13, 177] width 18 height 8
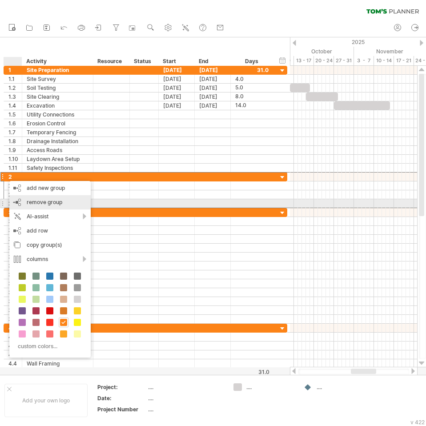
click at [31, 201] on span "remove group" at bounding box center [45, 202] width 36 height 7
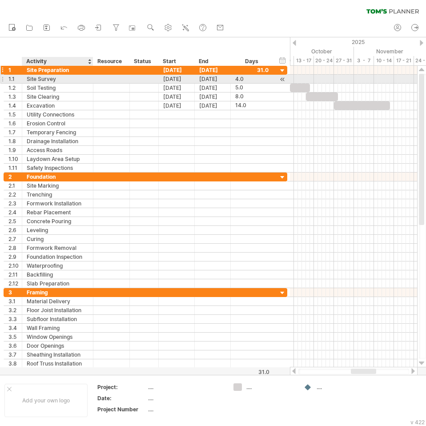
click at [64, 72] on div "Site Preparation" at bounding box center [58, 70] width 62 height 8
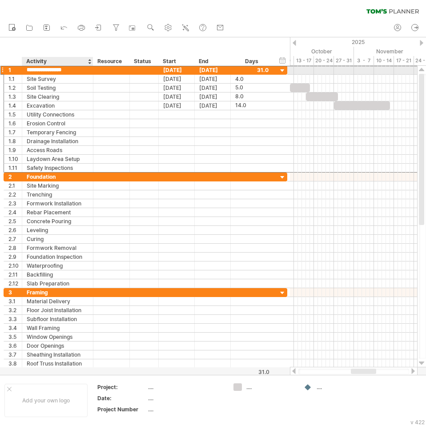
click at [75, 70] on input "**********" at bounding box center [58, 70] width 62 height 8
type input "*"
type input "**********"
